Goal: Transaction & Acquisition: Purchase product/service

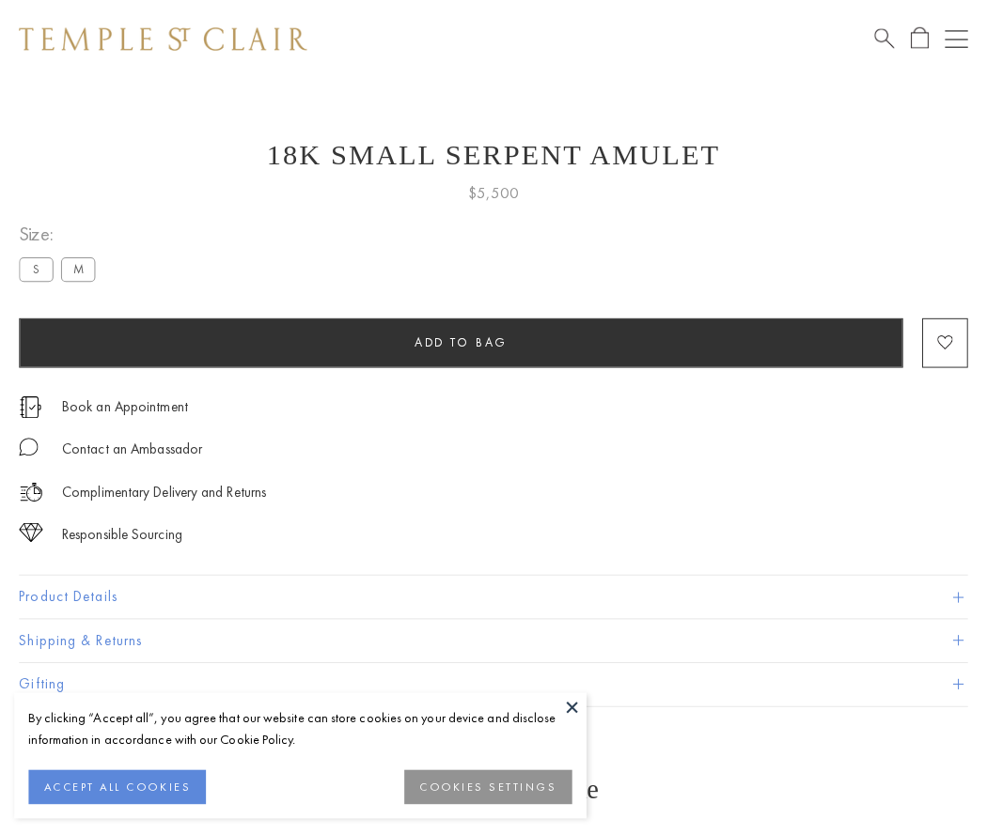
scroll to position [8, 0]
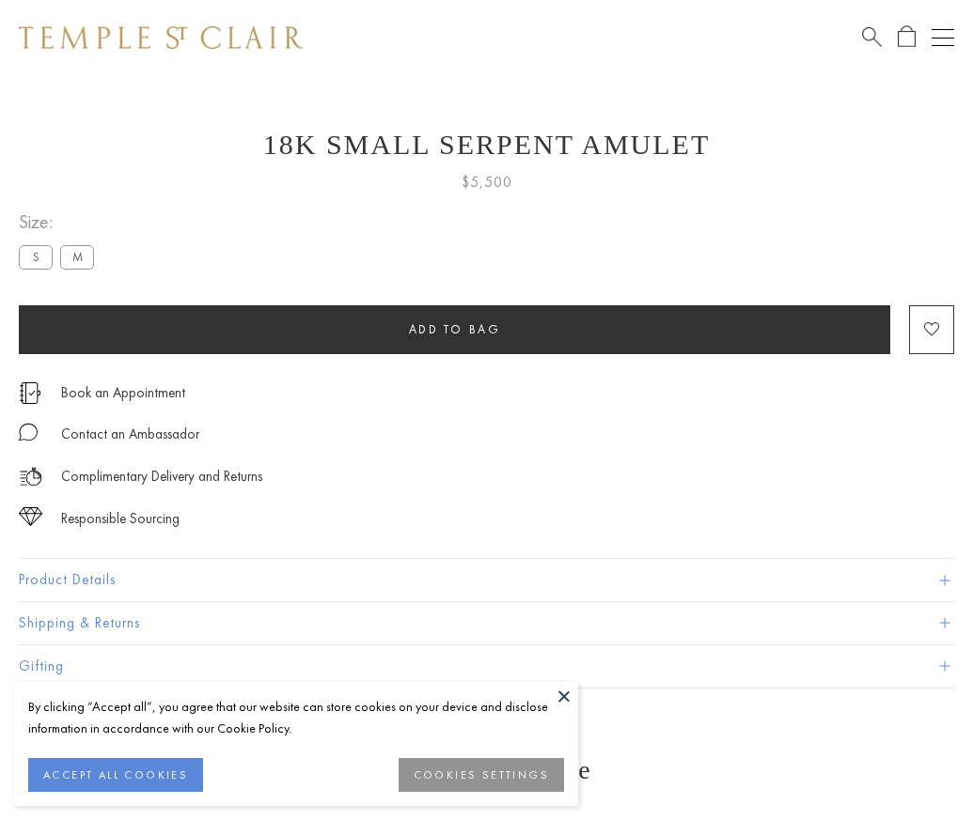
click at [454, 329] on span "Add to bag" at bounding box center [455, 329] width 92 height 16
